Goal: Transaction & Acquisition: Purchase product/service

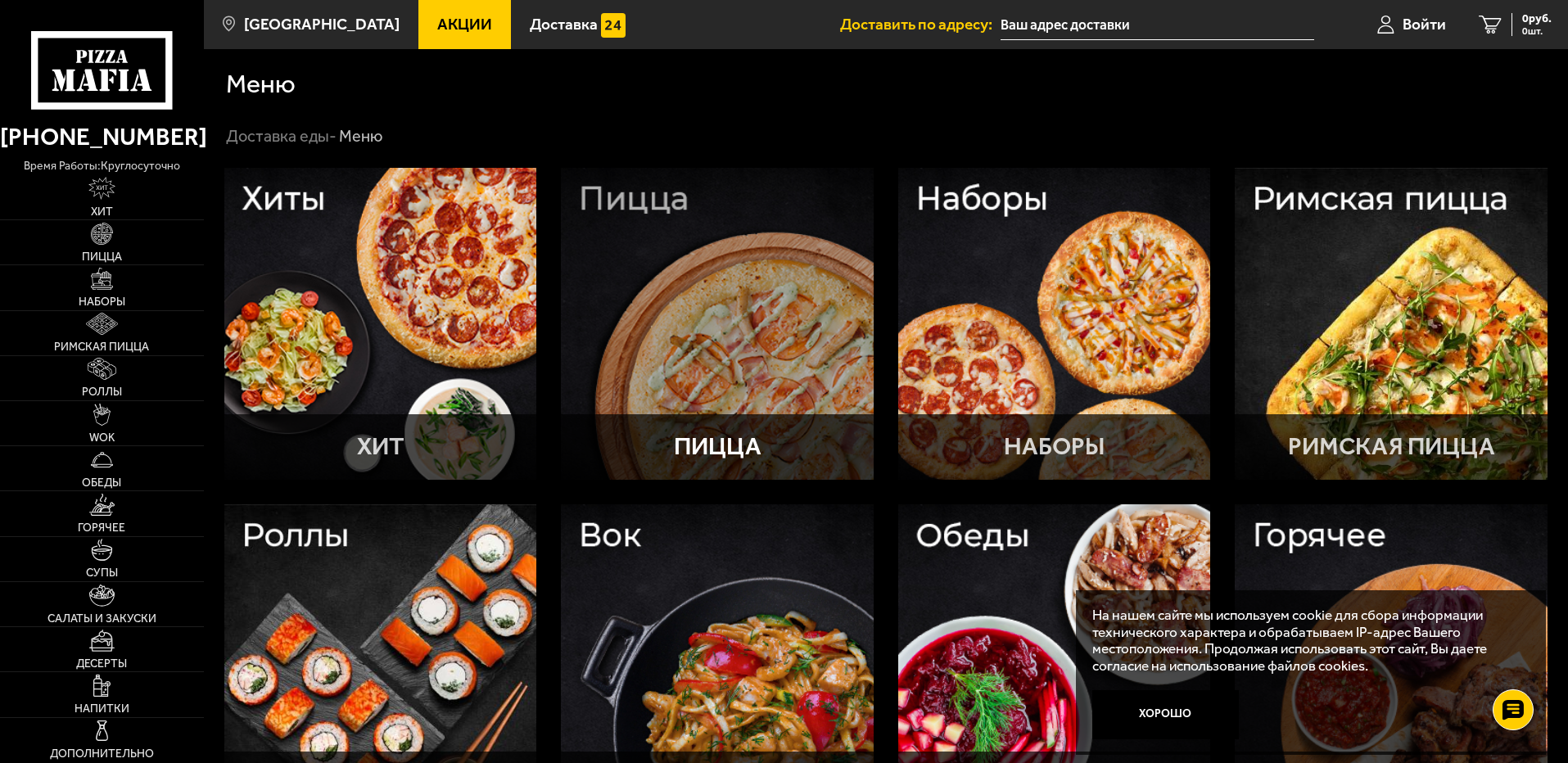
click at [833, 242] on div at bounding box center [717, 324] width 313 height 313
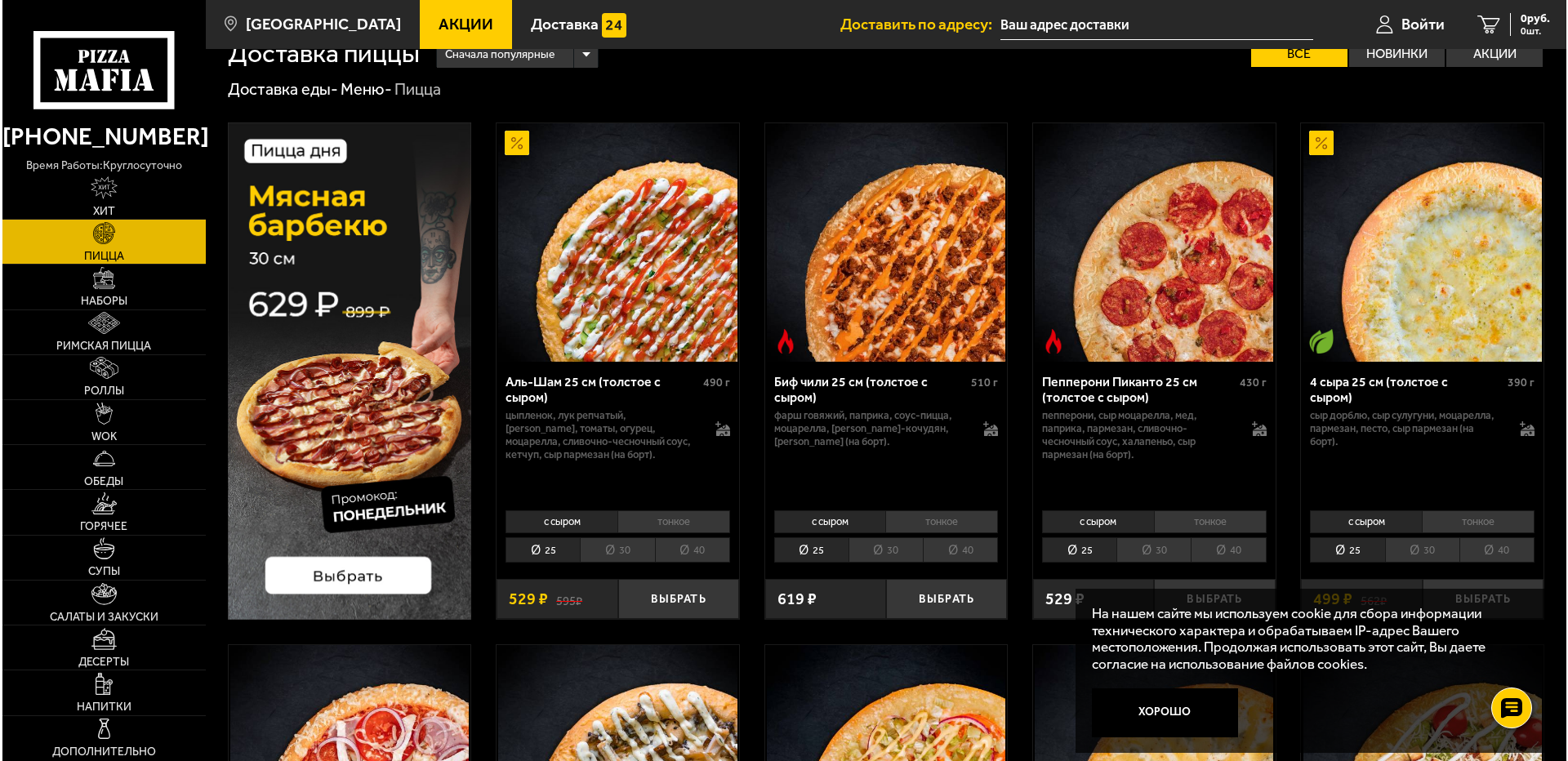
scroll to position [82, 0]
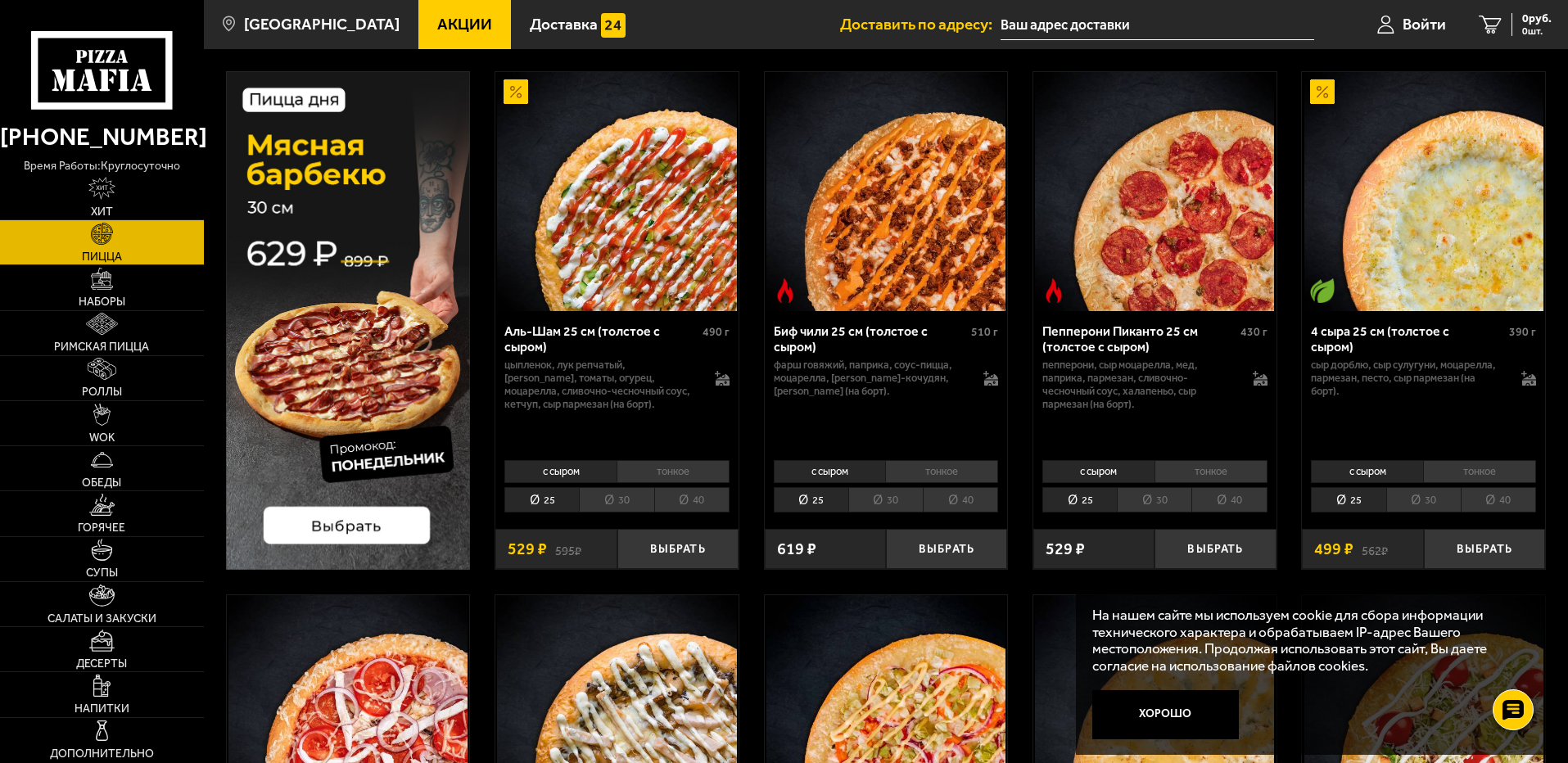
click at [686, 501] on li "40" at bounding box center [691, 500] width 75 height 25
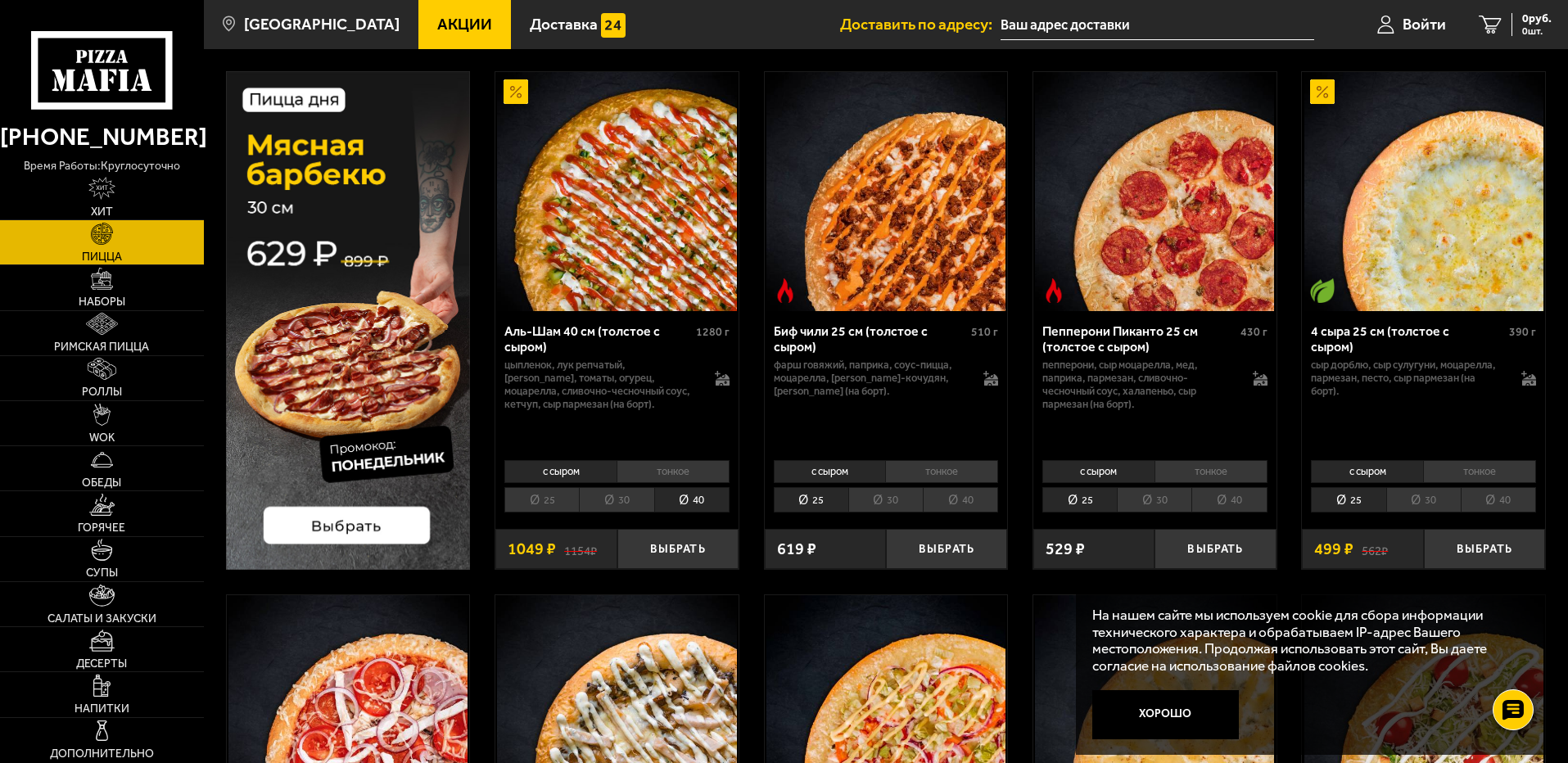
click at [629, 497] on li "30" at bounding box center [616, 500] width 74 height 25
click at [1410, 28] on span "Войти" at bounding box center [1424, 24] width 43 height 16
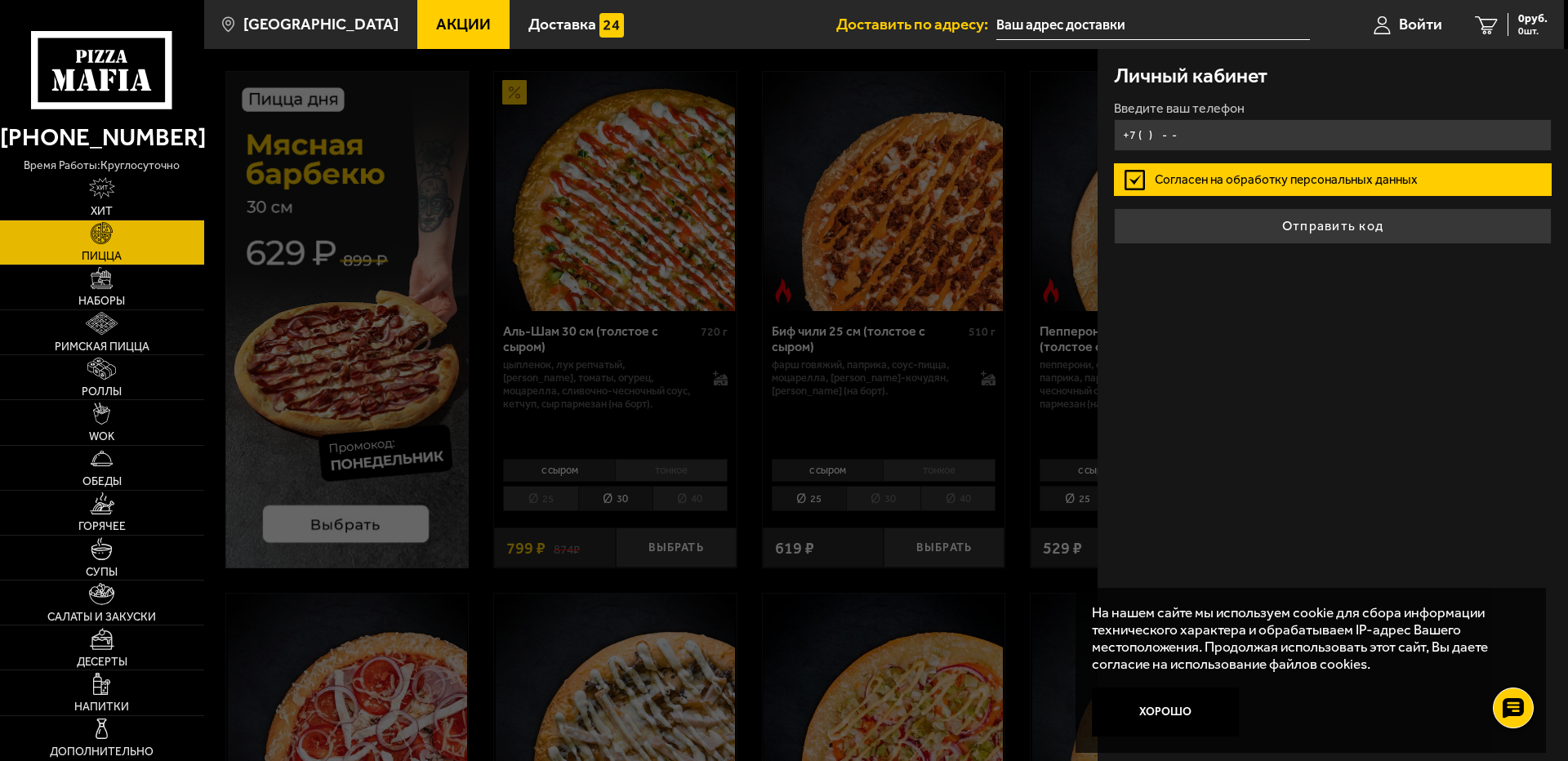
click at [1241, 143] on input "+7 ( ) - -" at bounding box center [1333, 135] width 438 height 32
type input "+7 ( ) - -"
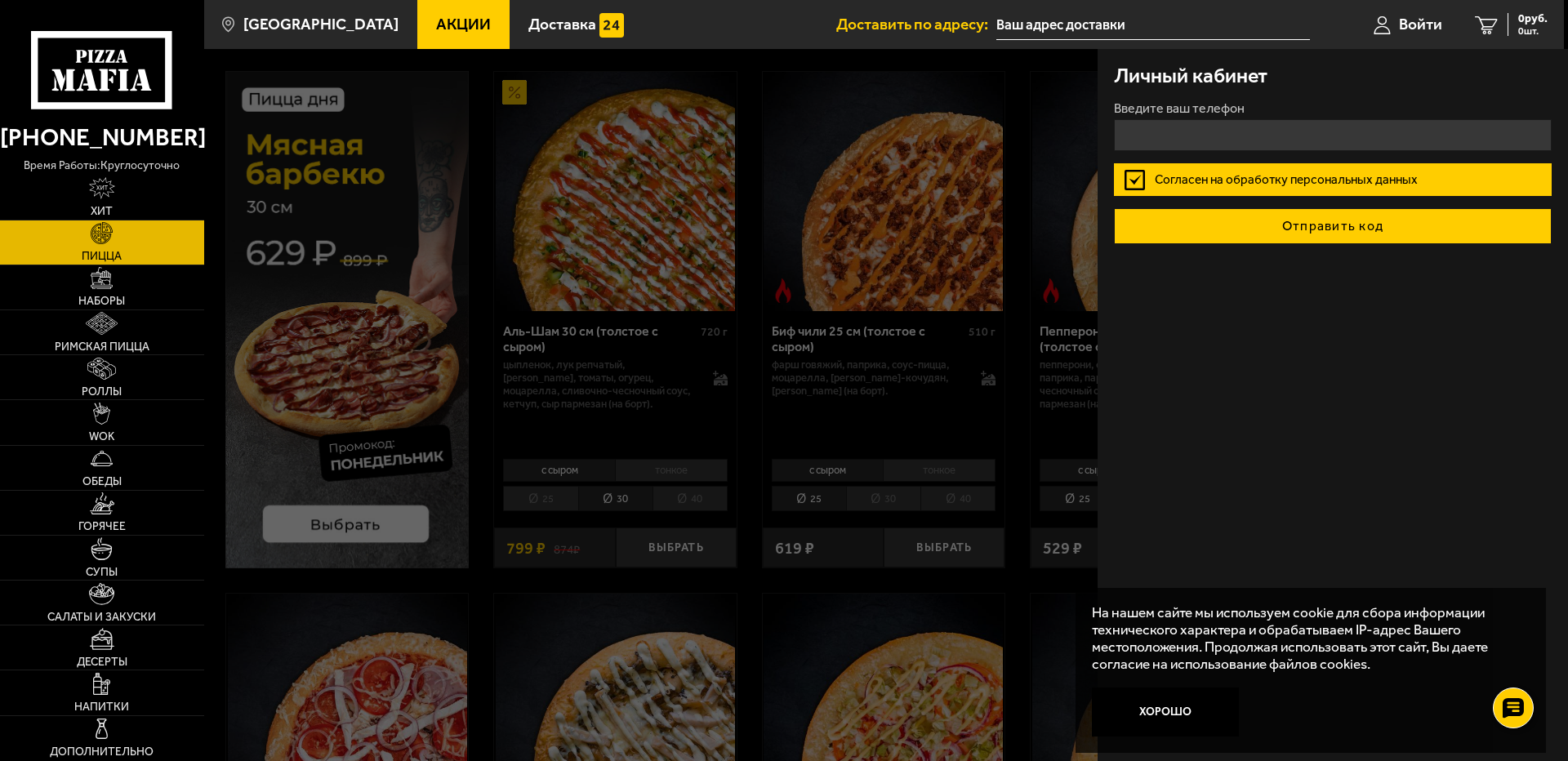
click at [1255, 223] on form "Введите ваш телефон Согласен на обработку персональных данных Отправить код" at bounding box center [1333, 173] width 438 height 143
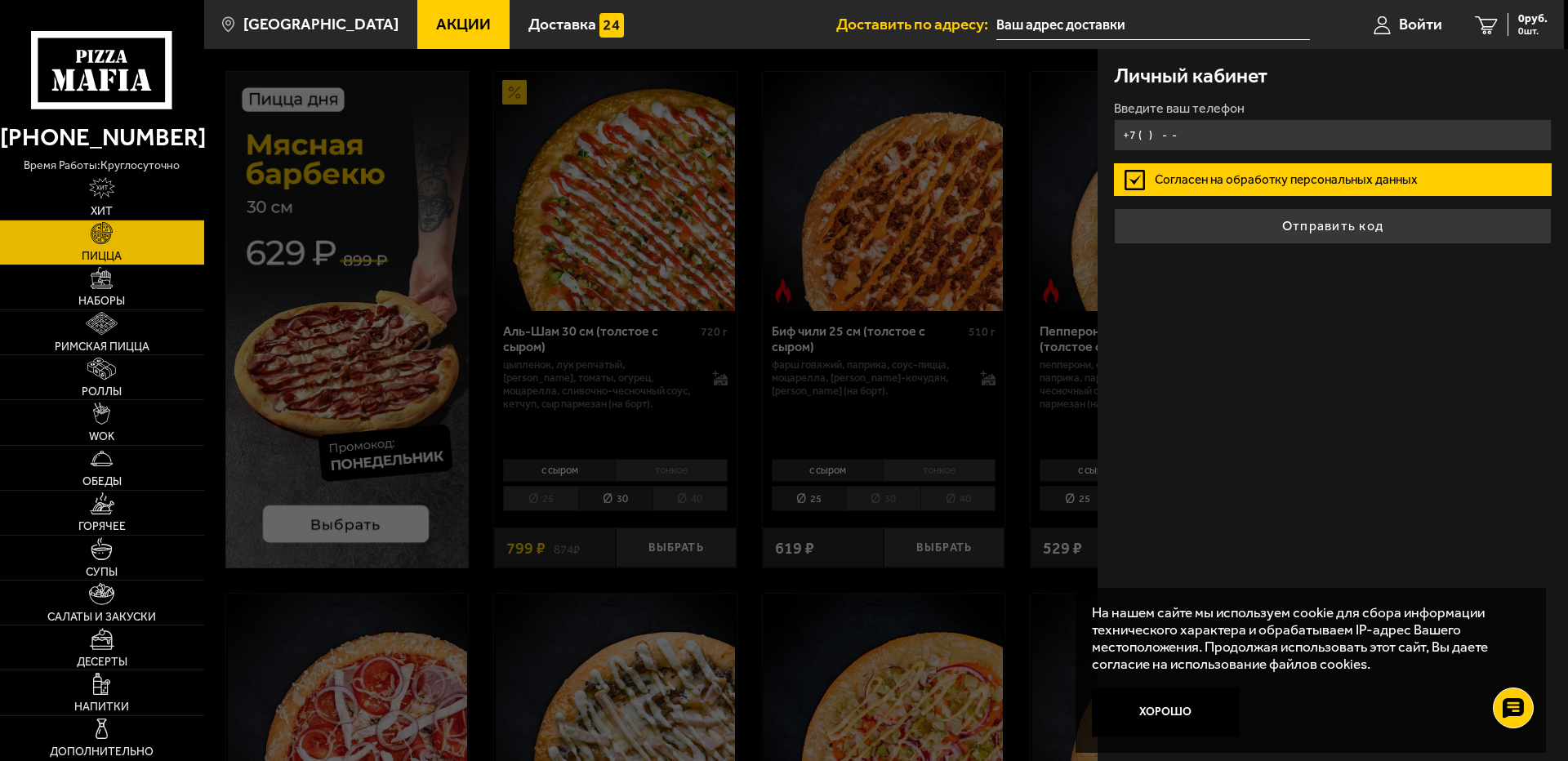
click at [1215, 135] on input "+7 ( ) - -" at bounding box center [1333, 135] width 438 height 32
click at [1179, 128] on input "+7 ( ) - -" at bounding box center [1333, 135] width 438 height 32
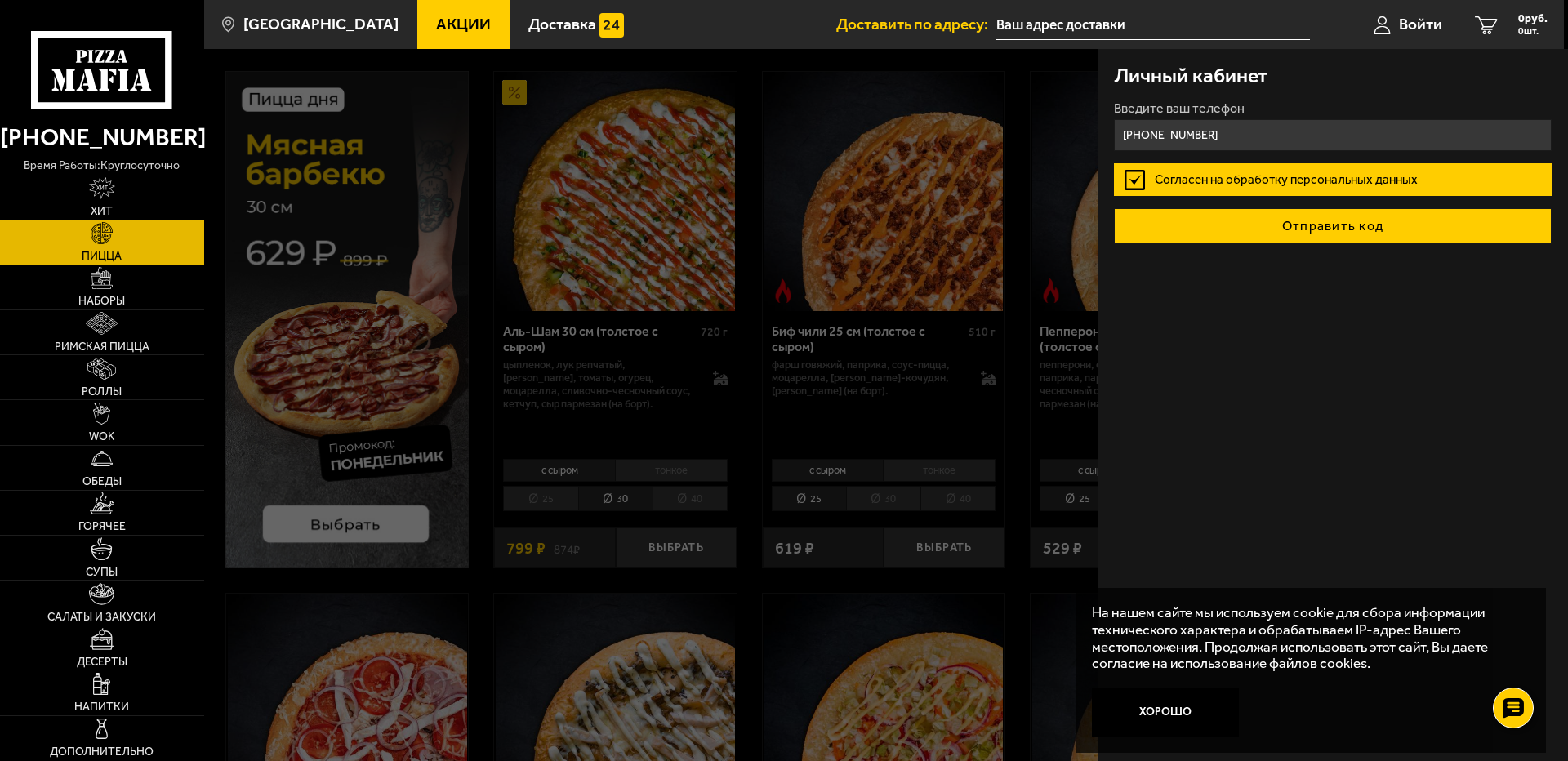
type input "[PHONE_NUMBER]"
click at [1248, 240] on button "Отправить код" at bounding box center [1333, 226] width 438 height 36
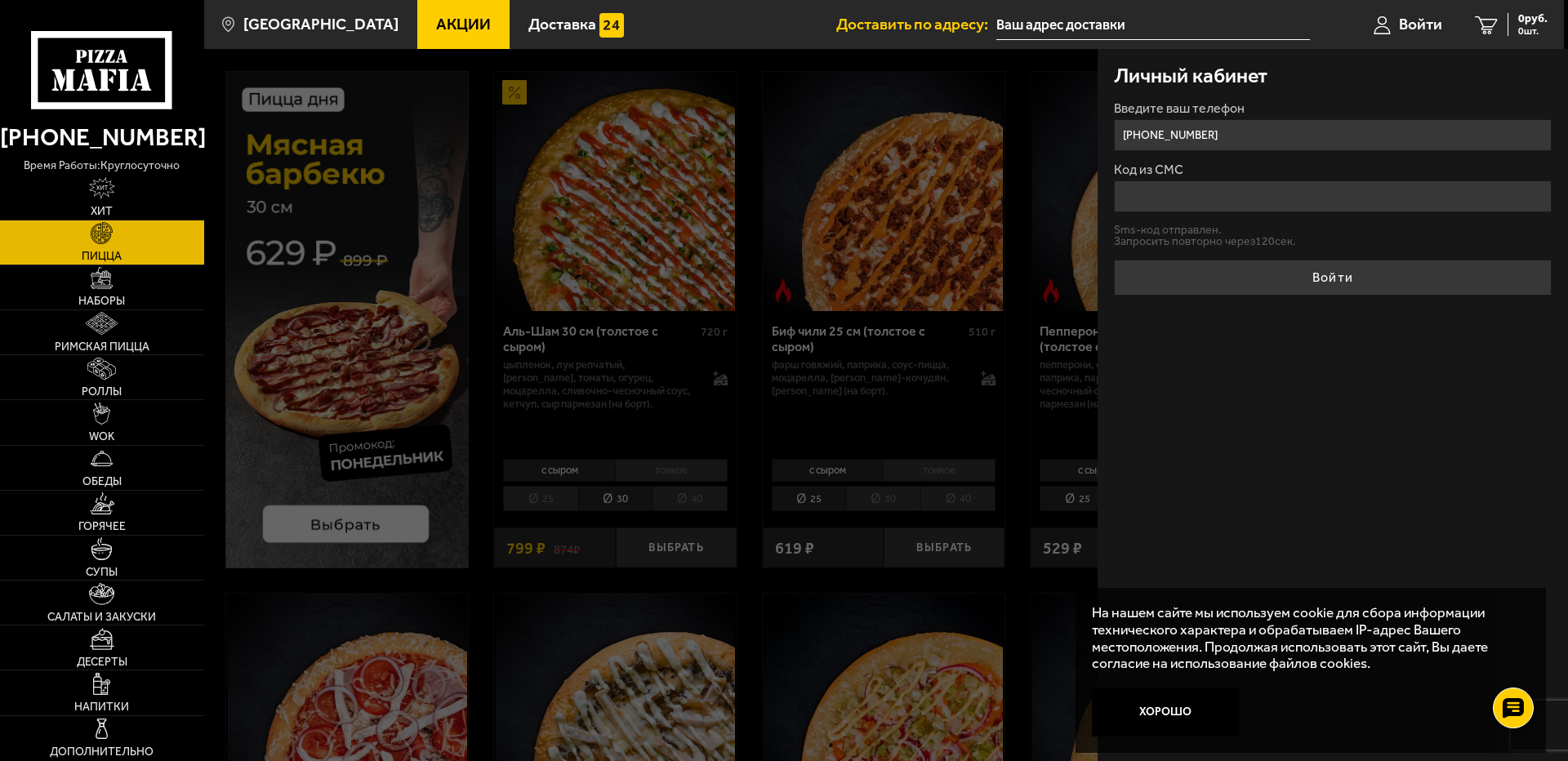
click at [1198, 198] on input "Код из СМС" at bounding box center [1333, 196] width 438 height 32
type input "752555"
click at [1114, 260] on button "Войти" at bounding box center [1333, 278] width 438 height 36
